Goal: Understand process/instructions

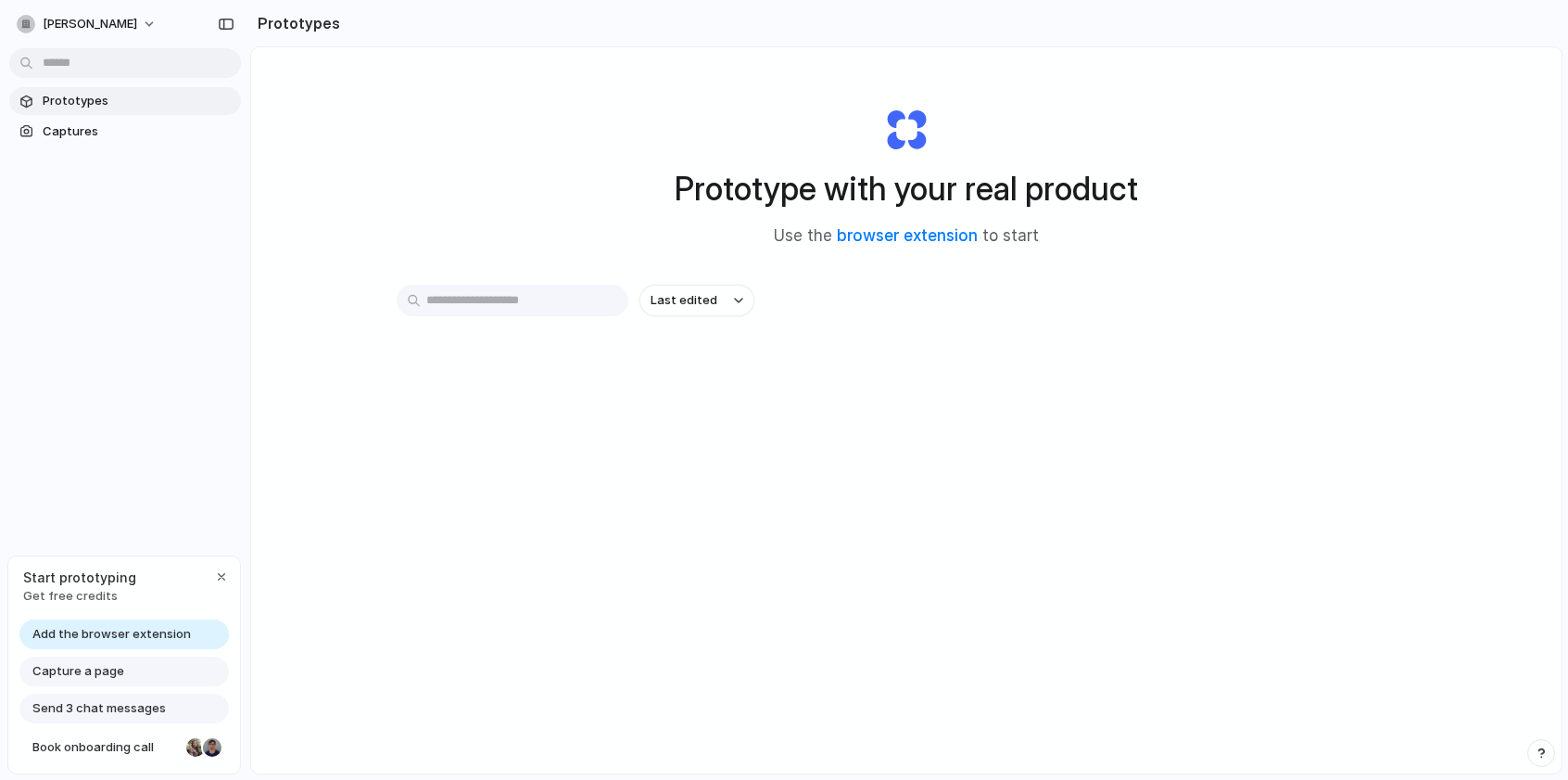
click at [91, 102] on span "Prototypes" at bounding box center [138, 101] width 191 height 18
click at [515, 301] on input "text" at bounding box center [512, 300] width 232 height 31
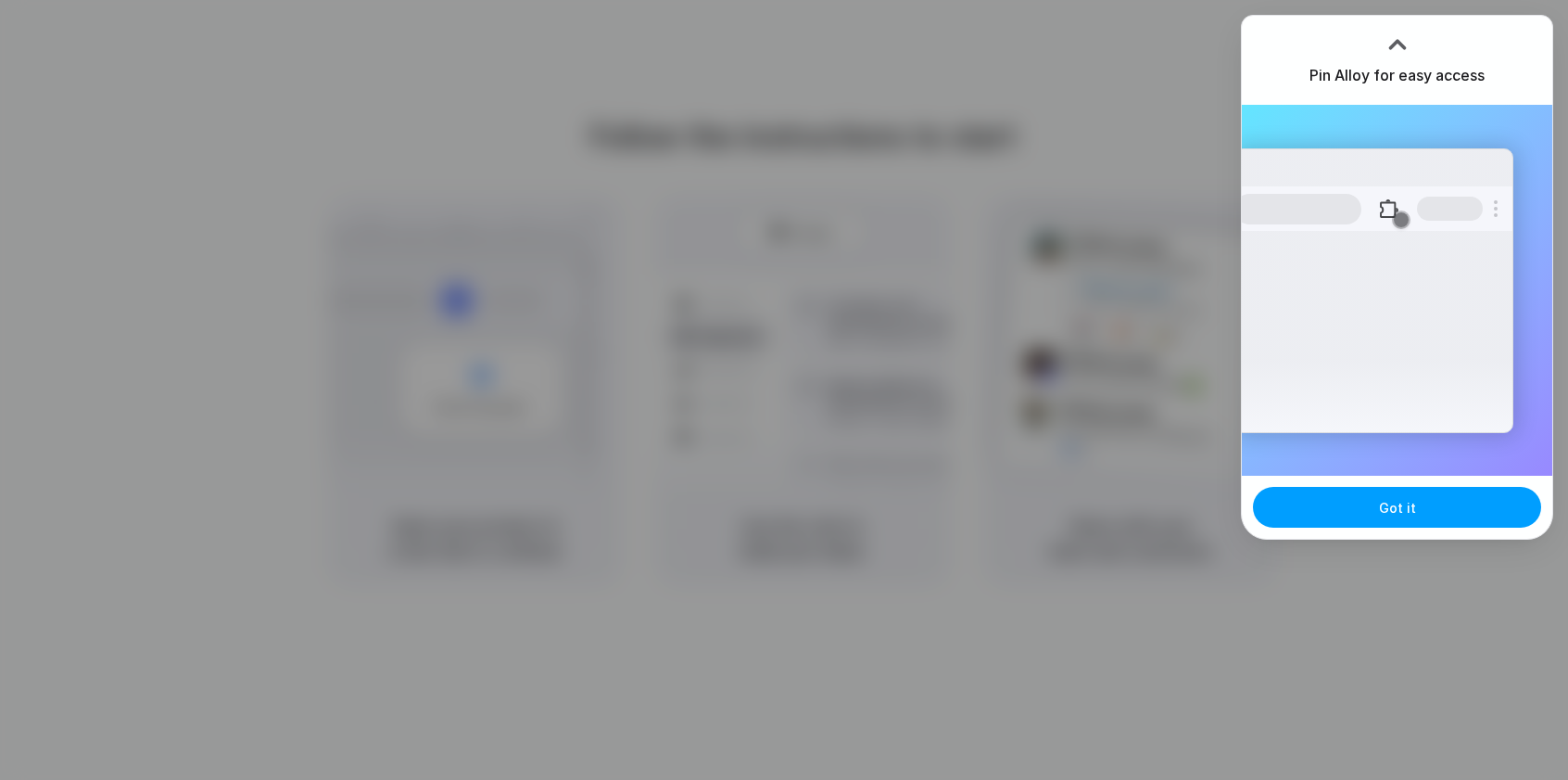
click at [1392, 507] on span "Got it" at bounding box center [1397, 507] width 37 height 19
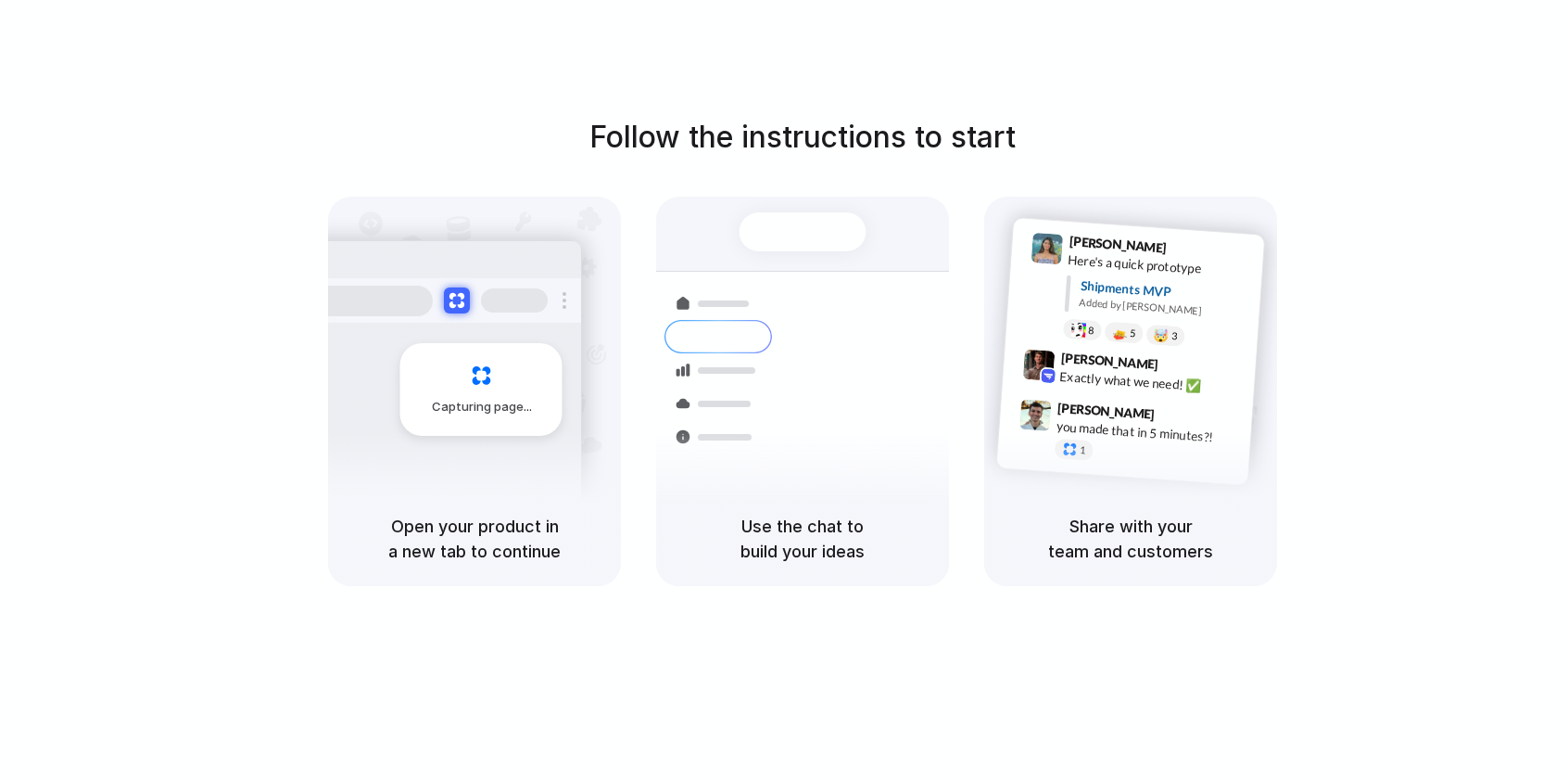
click at [1474, 95] on div "Follow the instructions to start Capturing page Open your product in a new tab …" at bounding box center [802, 408] width 1605 height 817
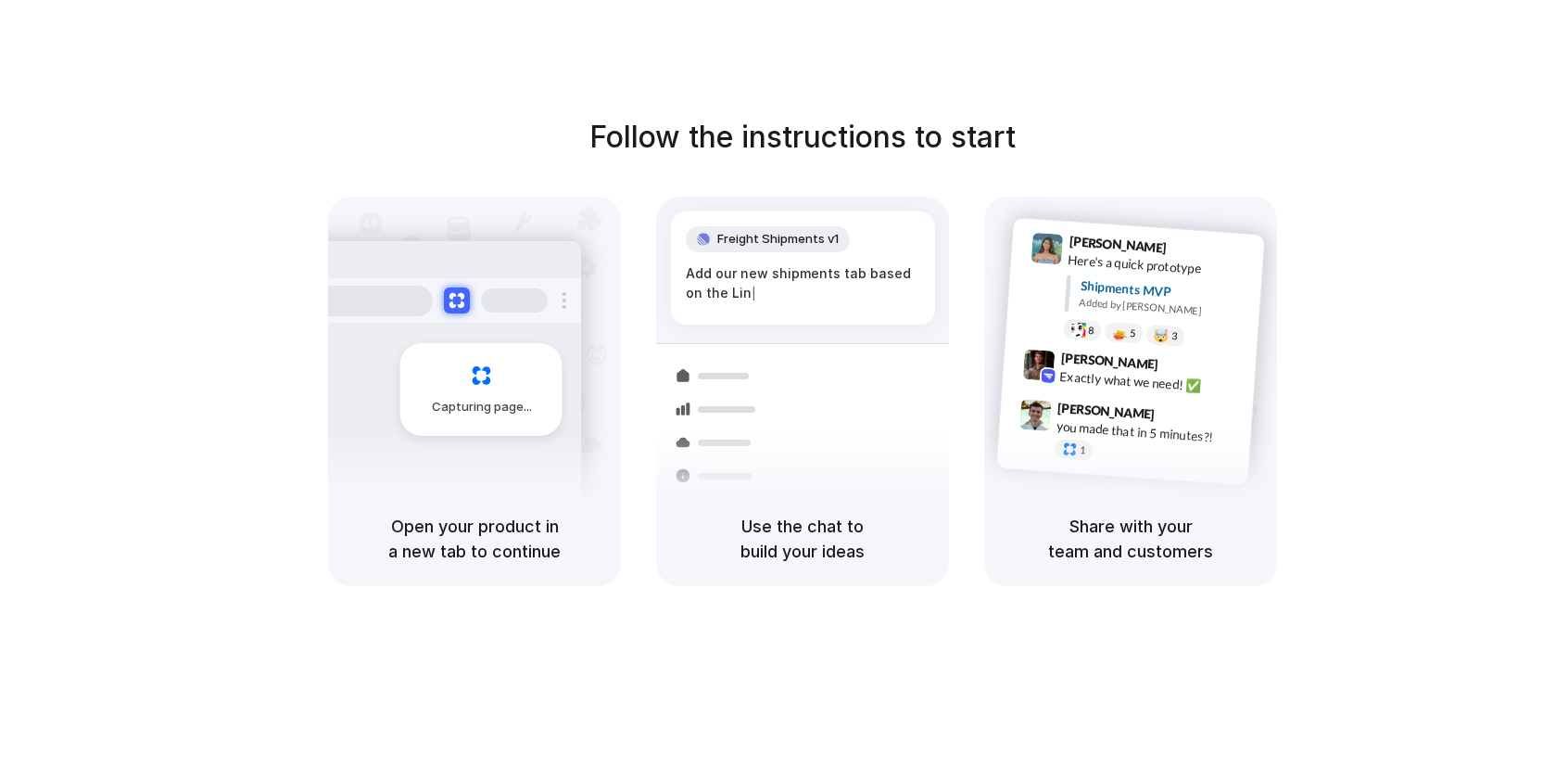
click at [777, 234] on span "Freight Shipments v1" at bounding box center [778, 239] width 121 height 18
